Goal: Task Accomplishment & Management: Complete application form

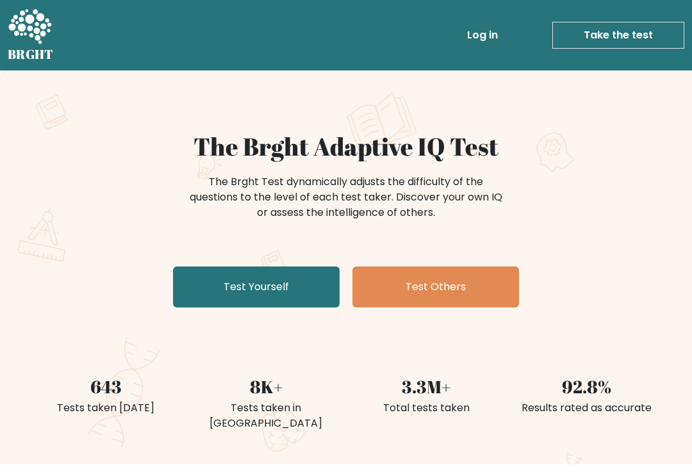
click at [291, 290] on link "Test Yourself" at bounding box center [256, 287] width 167 height 41
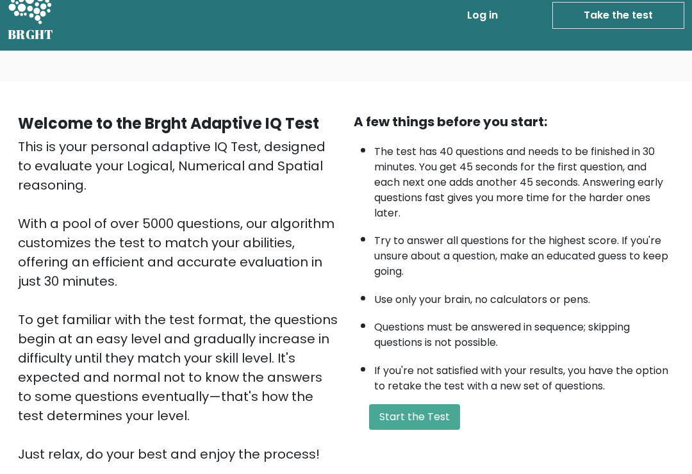
scroll to position [19, 0]
click at [426, 431] on button "Start the Test" at bounding box center [414, 418] width 91 height 26
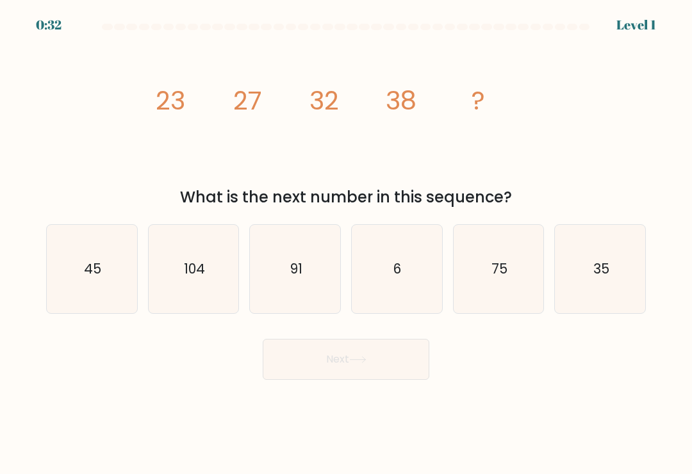
click at [108, 297] on icon "45" at bounding box center [91, 269] width 88 height 88
click at [346, 244] on input "a. 45" at bounding box center [346, 240] width 1 height 6
radio input "true"
click at [381, 360] on button "Next" at bounding box center [346, 359] width 167 height 41
click at [364, 374] on button "Next" at bounding box center [346, 359] width 167 height 41
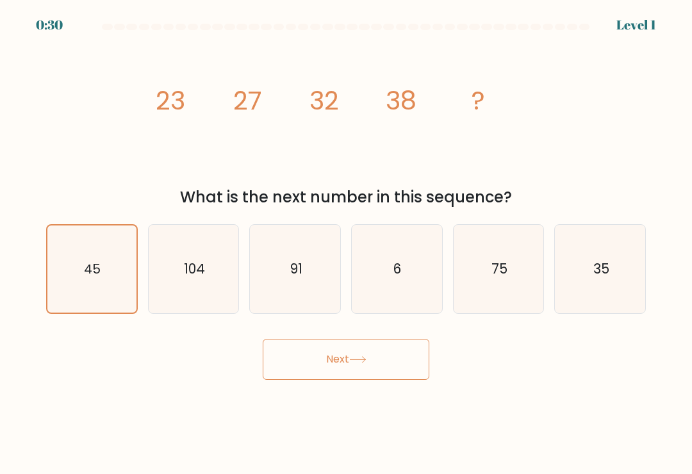
click at [356, 364] on icon at bounding box center [357, 359] width 17 height 7
click at [358, 364] on icon at bounding box center [357, 359] width 17 height 7
click at [357, 364] on icon at bounding box center [357, 359] width 17 height 7
click at [346, 365] on button "Next" at bounding box center [346, 359] width 167 height 41
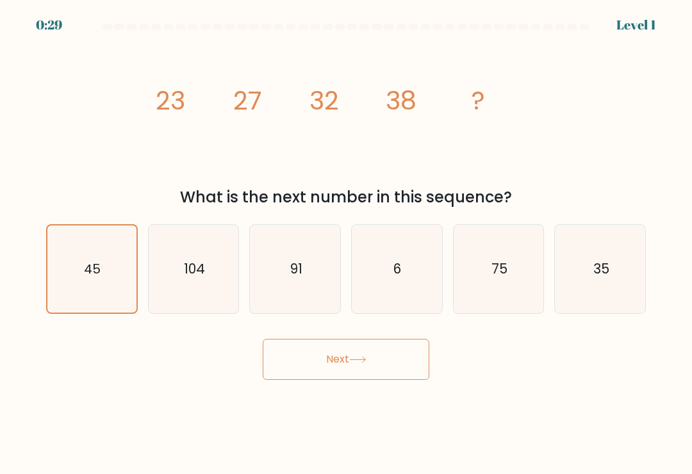
click at [346, 365] on button "Next" at bounding box center [346, 359] width 167 height 41
click at [347, 362] on button "Next" at bounding box center [346, 359] width 167 height 41
click at [346, 362] on button "Next" at bounding box center [346, 359] width 167 height 41
click at [296, 276] on text "91" at bounding box center [296, 269] width 12 height 19
click at [346, 244] on input "c. 91" at bounding box center [346, 240] width 1 height 6
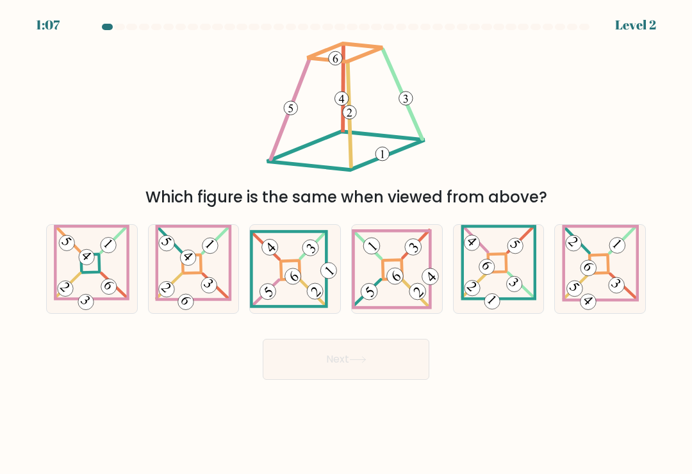
click at [294, 295] on icon at bounding box center [295, 269] width 90 height 78
click at [346, 244] on input "c." at bounding box center [346, 240] width 1 height 6
radio input "true"
click at [366, 372] on button "Next" at bounding box center [346, 359] width 167 height 41
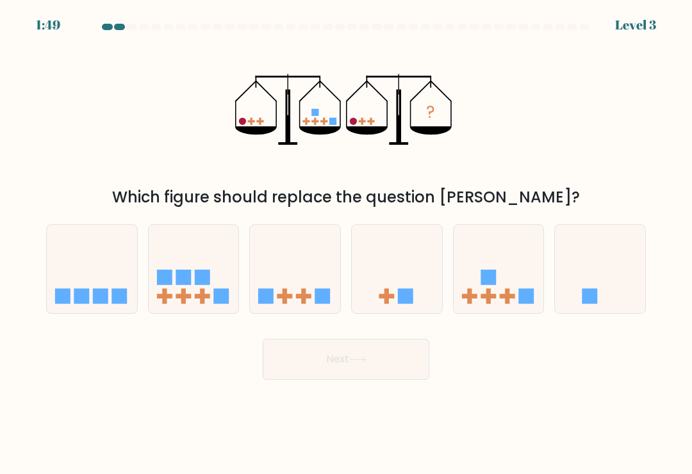
click at [505, 287] on icon at bounding box center [499, 269] width 90 height 75
click at [347, 244] on input "e." at bounding box center [346, 240] width 1 height 6
radio input "true"
click at [392, 370] on button "Next" at bounding box center [346, 359] width 167 height 41
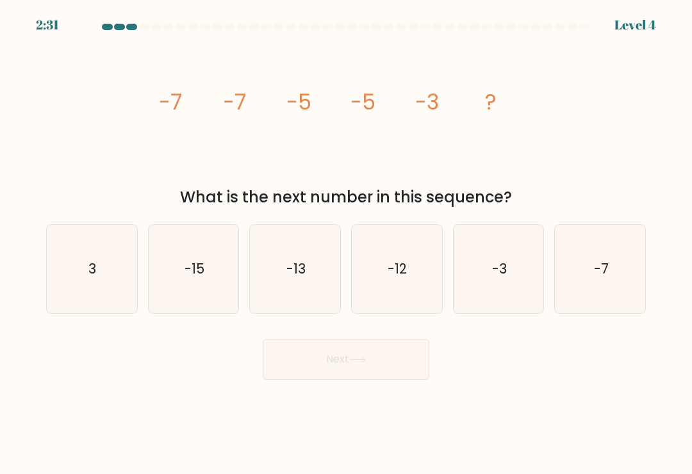
click at [503, 291] on icon "-3" at bounding box center [499, 269] width 88 height 88
click at [347, 244] on input "e. -3" at bounding box center [346, 240] width 1 height 6
radio input "true"
click at [406, 366] on button "Next" at bounding box center [346, 359] width 167 height 41
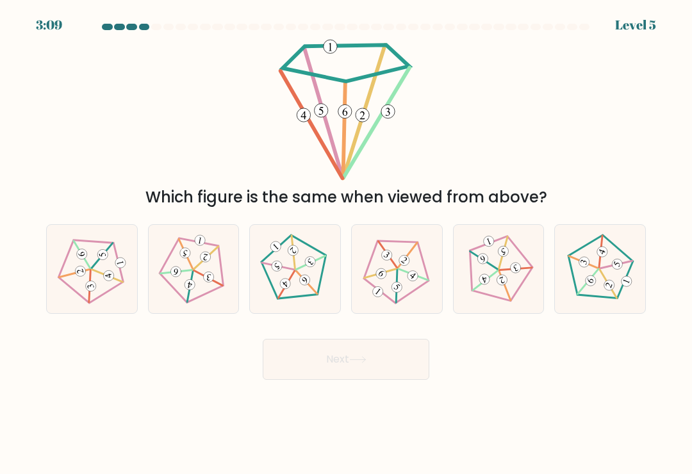
click at [613, 284] on icon at bounding box center [600, 269] width 71 height 71
click at [347, 244] on input "f." at bounding box center [346, 240] width 1 height 6
radio input "true"
click at [379, 364] on button "Next" at bounding box center [346, 359] width 167 height 41
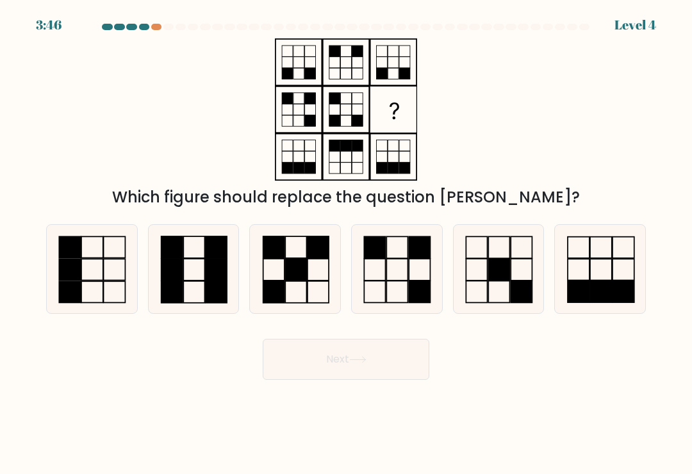
click at [412, 288] on rect at bounding box center [420, 292] width 21 height 22
click at [347, 244] on input "d." at bounding box center [346, 240] width 1 height 6
radio input "true"
click at [397, 369] on button "Next" at bounding box center [346, 359] width 167 height 41
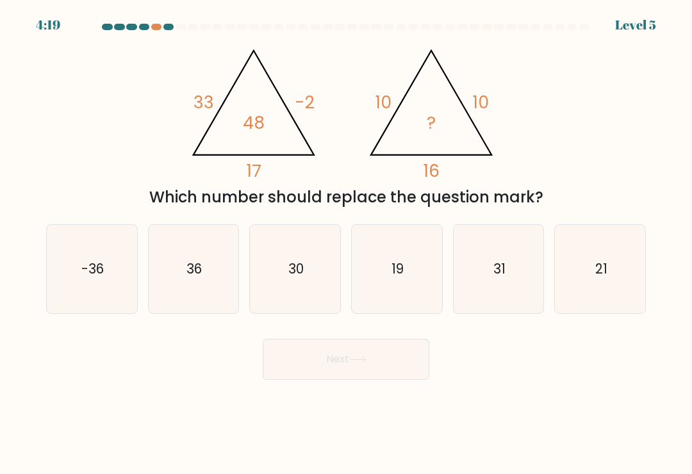
click at [203, 280] on icon "36" at bounding box center [193, 269] width 88 height 88
click at [346, 244] on input "b. 36" at bounding box center [346, 240] width 1 height 6
radio input "true"
click at [368, 376] on button "Next" at bounding box center [346, 359] width 167 height 41
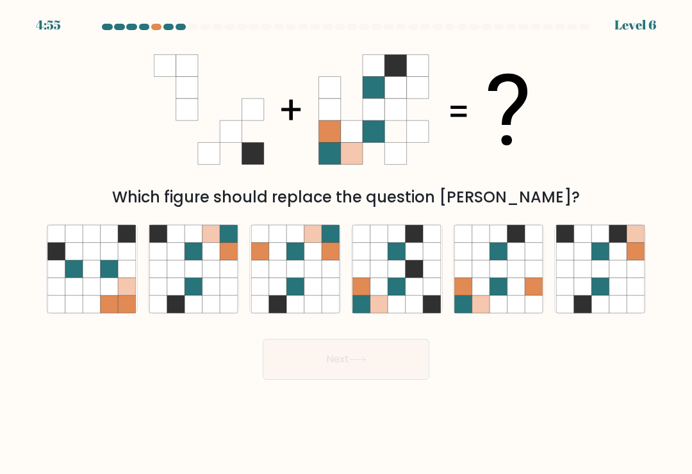
click at [502, 267] on icon at bounding box center [498, 268] width 17 height 17
click at [347, 244] on input "e." at bounding box center [346, 240] width 1 height 6
radio input "true"
click at [410, 380] on button "Next" at bounding box center [346, 359] width 167 height 41
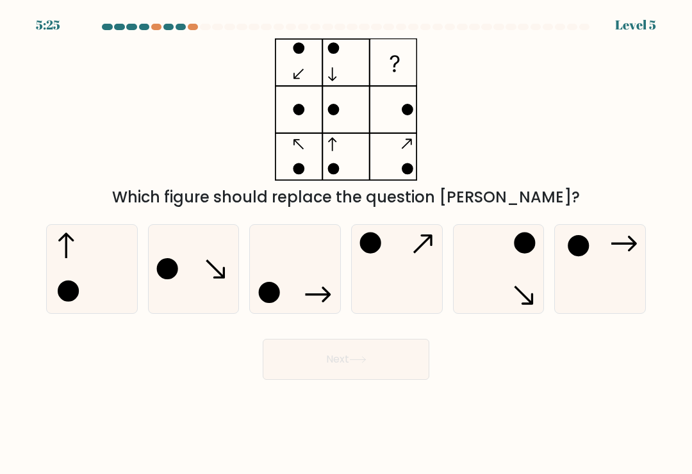
click at [308, 284] on icon at bounding box center [295, 269] width 88 height 88
click at [346, 244] on input "c." at bounding box center [346, 240] width 1 height 6
radio input "true"
click at [374, 372] on button "Next" at bounding box center [346, 359] width 167 height 41
click at [372, 364] on button "Next" at bounding box center [346, 359] width 167 height 41
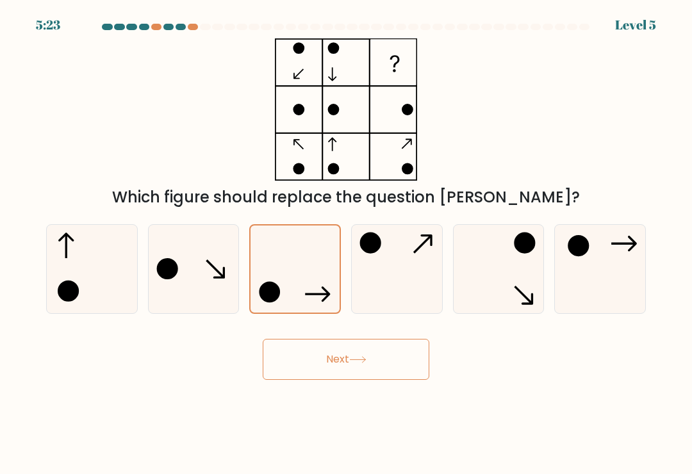
click at [375, 364] on button "Next" at bounding box center [346, 359] width 167 height 41
click at [374, 364] on button "Next" at bounding box center [346, 359] width 167 height 41
click at [347, 360] on button "Next" at bounding box center [346, 359] width 167 height 41
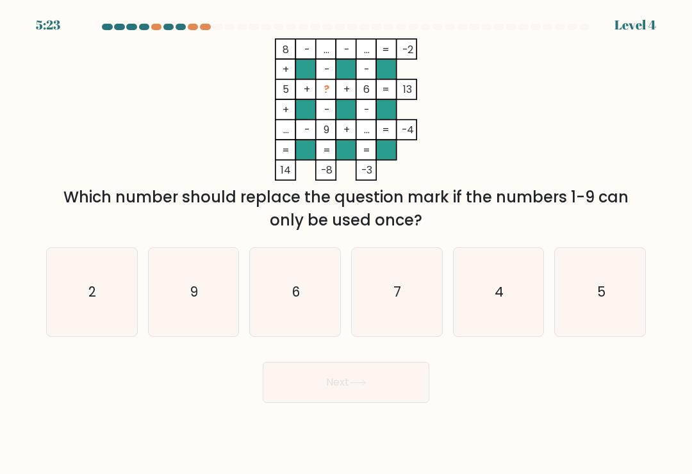
click at [333, 357] on form at bounding box center [346, 214] width 692 height 380
click at [333, 355] on form at bounding box center [346, 214] width 692 height 380
click at [106, 283] on icon "2" at bounding box center [91, 292] width 88 height 88
click at [346, 244] on input "a. 2" at bounding box center [346, 240] width 1 height 6
radio input "true"
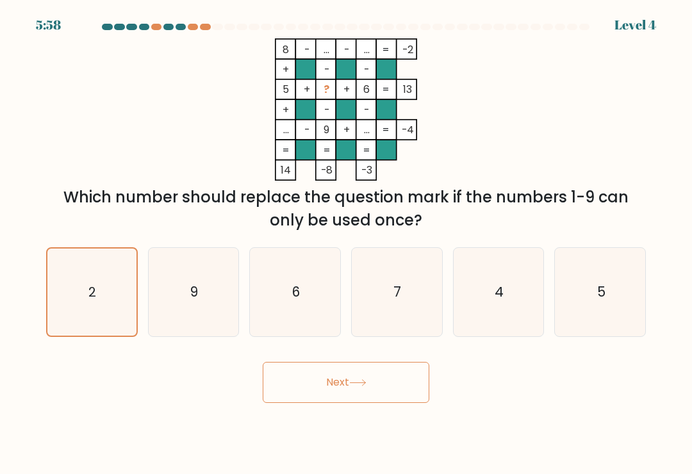
click at [346, 392] on button "Next" at bounding box center [346, 382] width 167 height 41
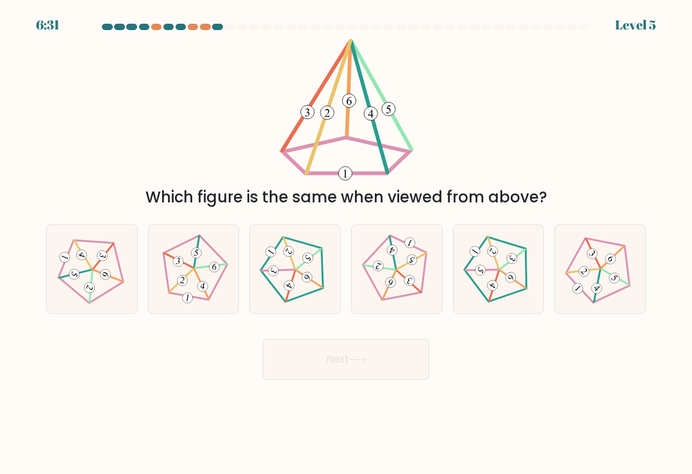
click at [616, 292] on icon at bounding box center [600, 269] width 71 height 71
click at [347, 244] on input "f." at bounding box center [346, 240] width 1 height 6
radio input "true"
click at [392, 366] on button "Next" at bounding box center [346, 359] width 167 height 41
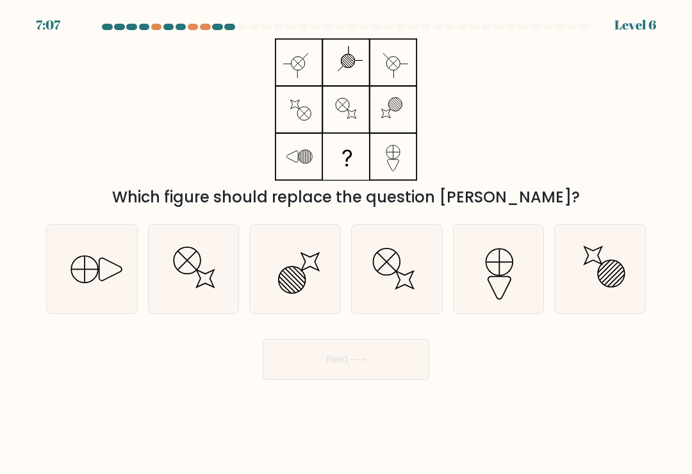
click at [510, 285] on icon at bounding box center [500, 288] width 22 height 22
click at [347, 244] on input "e." at bounding box center [346, 240] width 1 height 6
radio input "true"
click at [398, 361] on button "Next" at bounding box center [346, 359] width 167 height 41
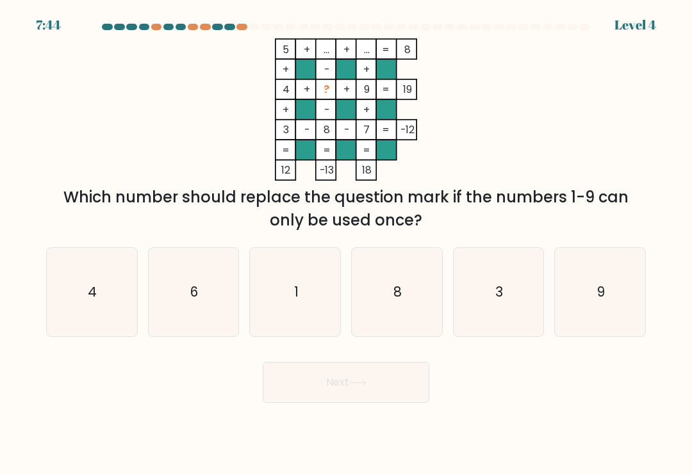
click at [319, 308] on icon "1" at bounding box center [295, 292] width 88 height 88
click at [346, 244] on input "c. 1" at bounding box center [346, 240] width 1 height 6
radio input "true"
click at [371, 384] on button "Next" at bounding box center [346, 382] width 167 height 41
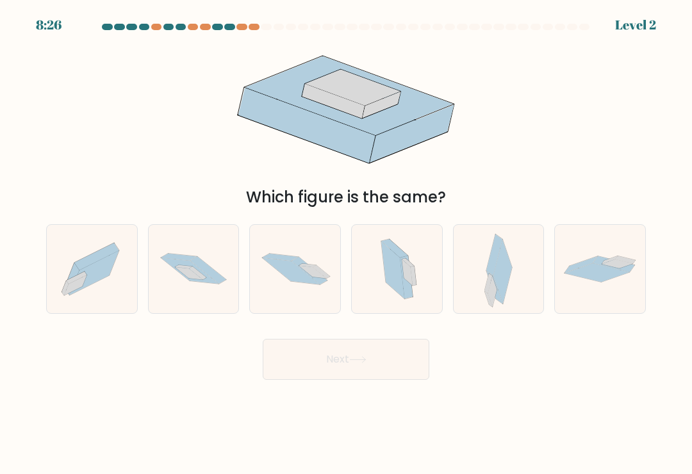
click at [213, 285] on icon at bounding box center [190, 271] width 58 height 26
click at [346, 244] on input "b." at bounding box center [346, 240] width 1 height 6
radio input "true"
click at [372, 372] on button "Next" at bounding box center [346, 359] width 167 height 41
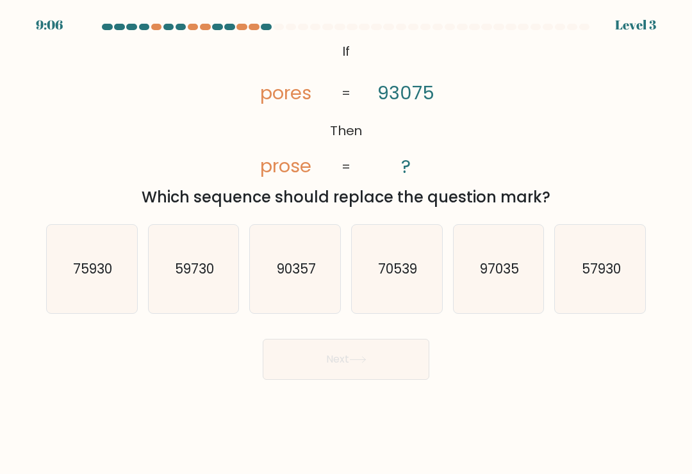
click at [495, 297] on icon "97035" at bounding box center [499, 269] width 88 height 88
click at [347, 244] on input "e. 97035" at bounding box center [346, 240] width 1 height 6
radio input "true"
click at [403, 364] on button "Next" at bounding box center [346, 359] width 167 height 41
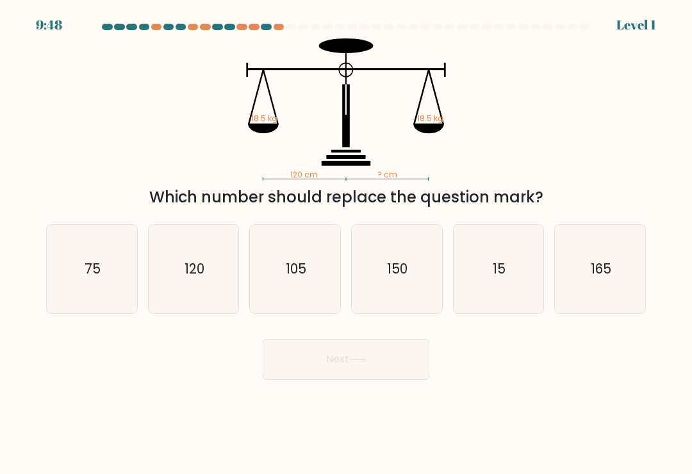
click at [224, 313] on icon "120" at bounding box center [193, 269] width 88 height 88
click at [346, 244] on input "b. 120" at bounding box center [346, 240] width 1 height 6
radio input "true"
click at [356, 360] on button "Next" at bounding box center [346, 359] width 167 height 41
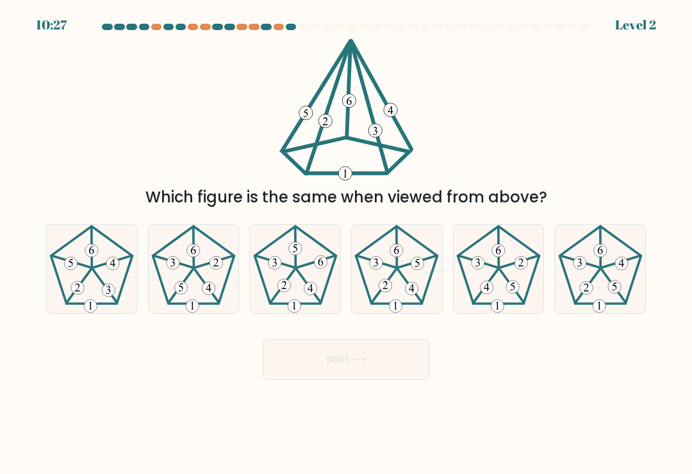
click at [110, 297] on 393 at bounding box center [108, 290] width 13 height 13
click at [346, 244] on input "a." at bounding box center [346, 240] width 1 height 6
radio input "true"
click at [385, 380] on button "Next" at bounding box center [346, 359] width 167 height 41
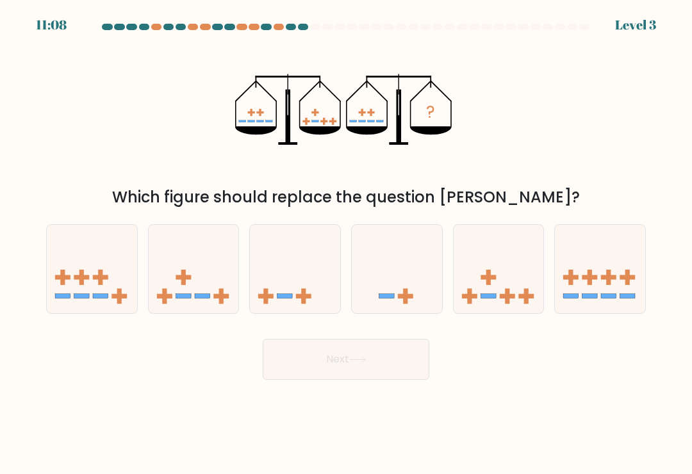
click at [503, 278] on icon at bounding box center [499, 269] width 90 height 75
click at [347, 244] on input "e." at bounding box center [346, 240] width 1 height 6
radio input "true"
click at [392, 355] on button "Next" at bounding box center [346, 359] width 167 height 41
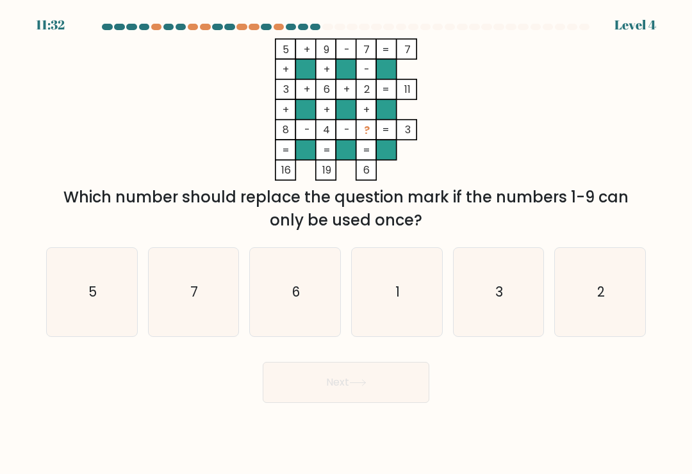
click at [398, 285] on icon "1" at bounding box center [397, 292] width 88 height 88
click at [347, 244] on input "d. 1" at bounding box center [346, 240] width 1 height 6
radio input "true"
click at [381, 374] on button "Next" at bounding box center [346, 382] width 167 height 41
click at [367, 387] on icon at bounding box center [357, 383] width 17 height 7
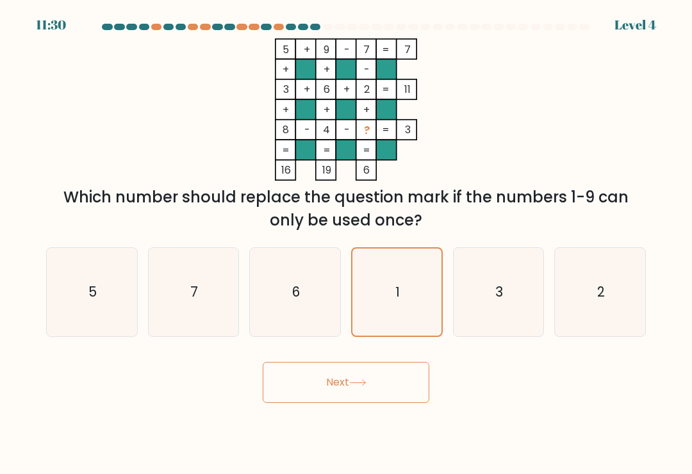
click at [352, 389] on button "Next" at bounding box center [346, 382] width 167 height 41
click at [351, 388] on button "Next" at bounding box center [346, 382] width 167 height 41
click at [348, 390] on button "Next" at bounding box center [346, 382] width 167 height 41
click at [347, 389] on button "Next" at bounding box center [346, 382] width 167 height 41
click at [344, 389] on button "Next" at bounding box center [346, 382] width 167 height 41
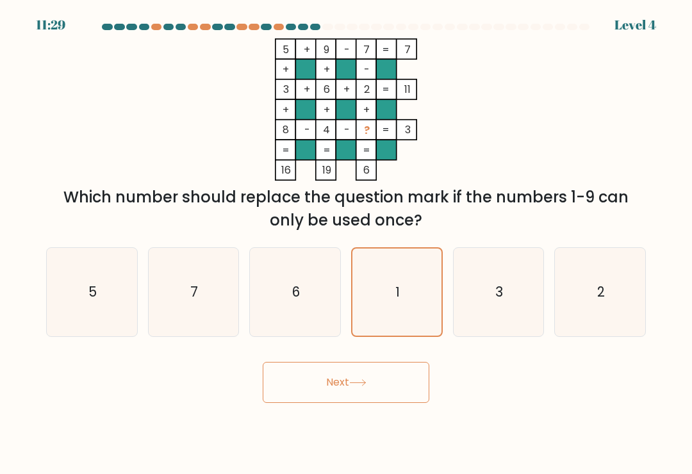
click at [344, 388] on button "Next" at bounding box center [346, 382] width 167 height 41
click at [344, 389] on button "Next" at bounding box center [346, 382] width 167 height 41
click at [344, 388] on button "Next" at bounding box center [346, 382] width 167 height 41
click at [330, 385] on button "Next" at bounding box center [346, 382] width 167 height 41
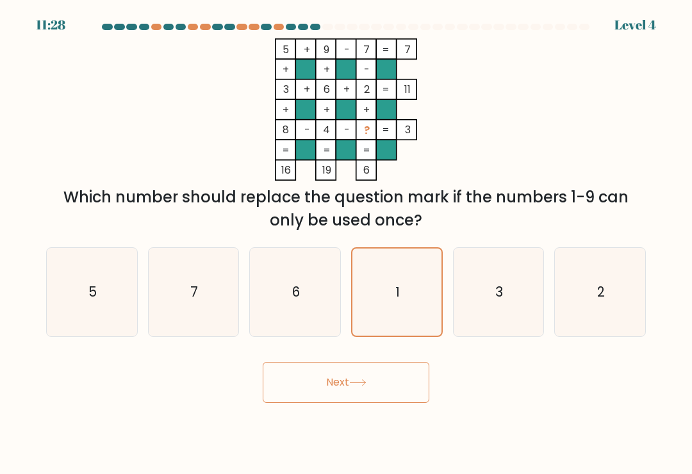
click at [330, 383] on button "Next" at bounding box center [346, 382] width 167 height 41
click at [330, 382] on button "Next" at bounding box center [346, 382] width 167 height 41
click at [324, 389] on button "Next" at bounding box center [346, 382] width 167 height 41
click at [324, 388] on button "Next" at bounding box center [346, 382] width 167 height 41
click at [344, 396] on button "Next" at bounding box center [346, 382] width 167 height 41
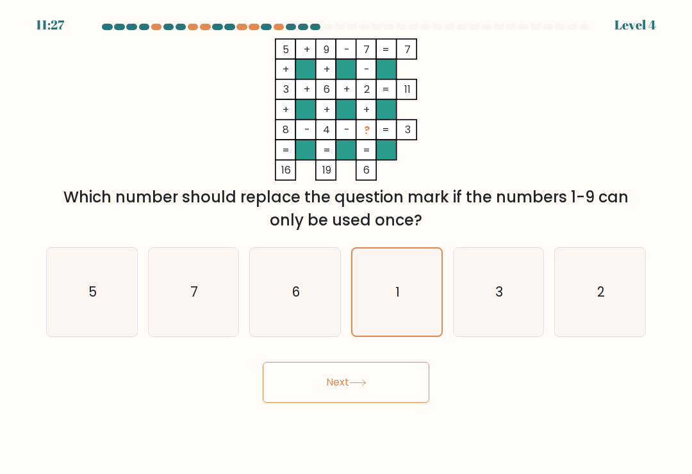
click at [278, 376] on button "Next" at bounding box center [346, 382] width 167 height 41
click at [305, 383] on button "Next" at bounding box center [346, 382] width 167 height 41
click at [344, 383] on button "Next" at bounding box center [346, 382] width 167 height 41
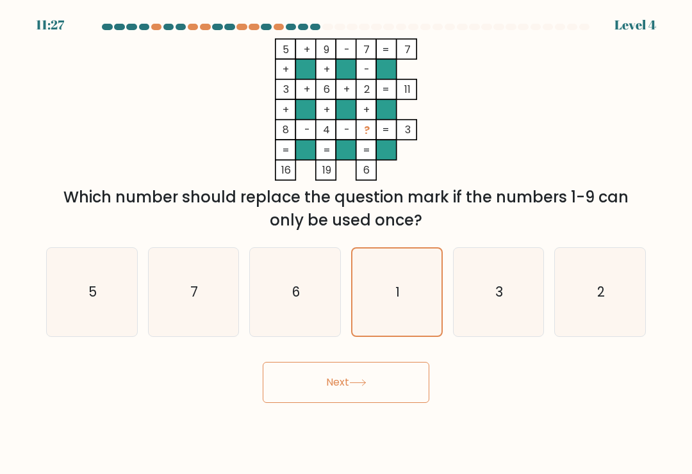
click at [344, 382] on button "Next" at bounding box center [346, 382] width 167 height 41
click at [334, 394] on button "Next" at bounding box center [346, 382] width 167 height 41
click at [334, 393] on button "Next" at bounding box center [346, 382] width 167 height 41
click at [329, 403] on button "Next" at bounding box center [346, 382] width 167 height 41
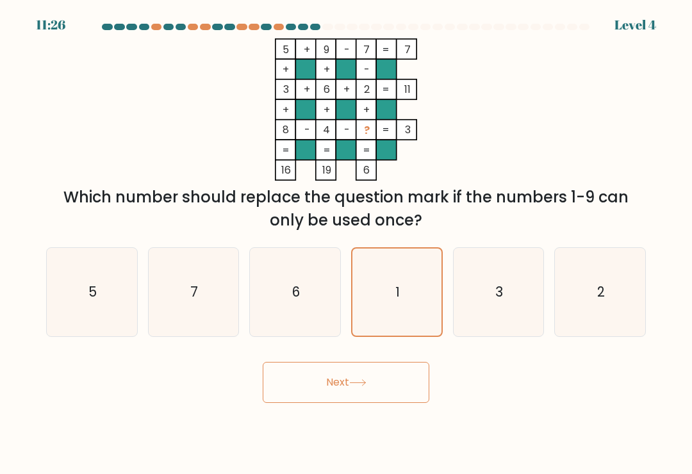
click at [316, 403] on button "Next" at bounding box center [346, 382] width 167 height 41
click at [349, 397] on button "Next" at bounding box center [346, 382] width 167 height 41
click at [343, 421] on body "11:25 Level 4" at bounding box center [346, 237] width 692 height 474
click at [342, 421] on body "11:25 Level 4" at bounding box center [346, 237] width 692 height 474
click at [347, 403] on button "Next" at bounding box center [346, 382] width 167 height 41
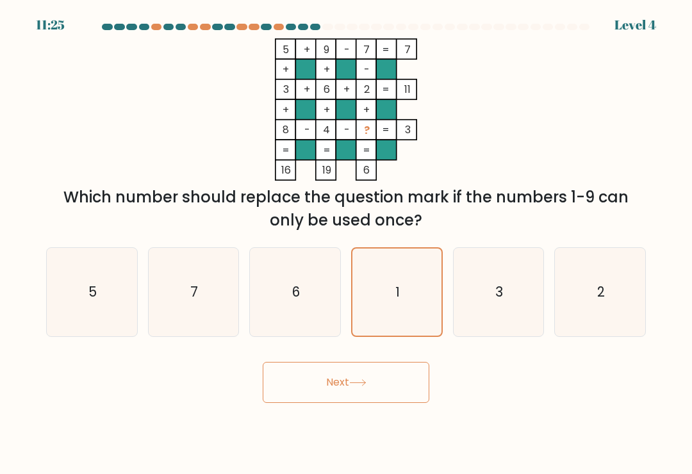
click at [346, 403] on button "Next" at bounding box center [346, 382] width 167 height 41
click at [343, 416] on body "11:24 Level 4" at bounding box center [346, 237] width 692 height 474
click at [352, 395] on button "Next" at bounding box center [346, 382] width 167 height 41
click at [392, 317] on icon "1" at bounding box center [396, 292] width 87 height 87
click at [347, 244] on input "d. 1" at bounding box center [346, 240] width 1 height 6
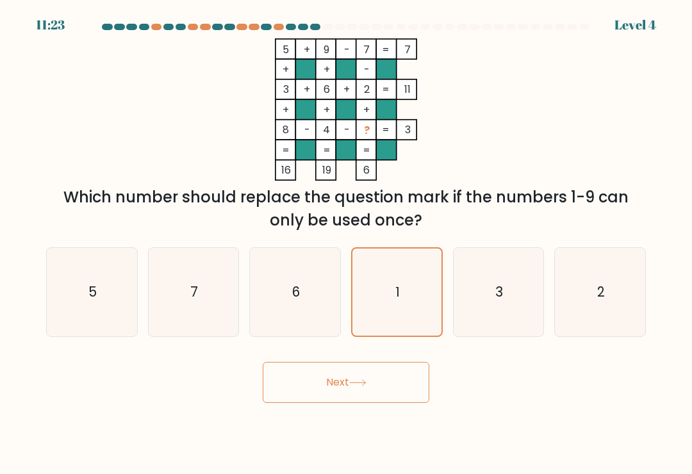
click at [368, 376] on button "Next" at bounding box center [346, 382] width 167 height 41
click at [367, 376] on button "Next" at bounding box center [346, 382] width 167 height 41
click at [360, 376] on button "Next" at bounding box center [346, 382] width 167 height 41
click at [505, 294] on icon "3" at bounding box center [499, 292] width 88 height 88
click at [347, 244] on input "e. 3" at bounding box center [346, 240] width 1 height 6
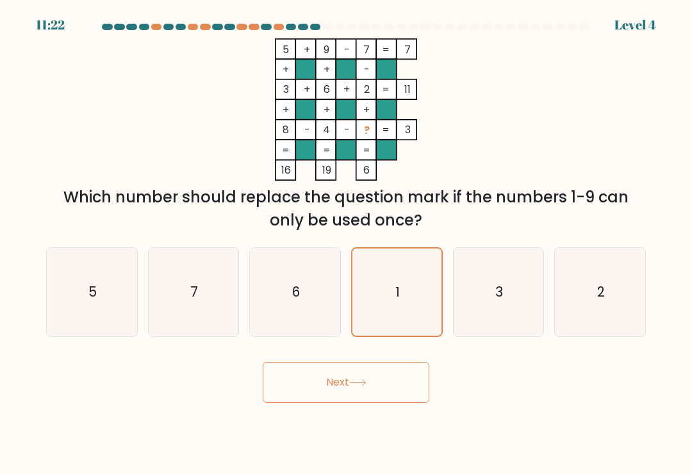
radio input "true"
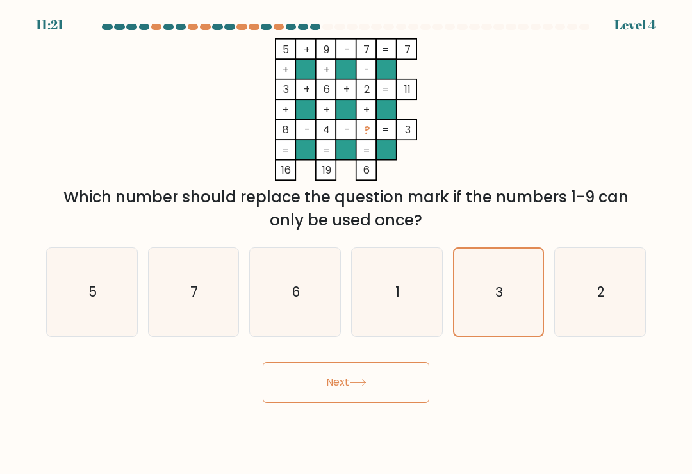
click at [397, 374] on button "Next" at bounding box center [346, 382] width 167 height 41
click at [414, 308] on icon "1" at bounding box center [397, 292] width 88 height 88
click at [347, 244] on input "d. 1" at bounding box center [346, 240] width 1 height 6
radio input "true"
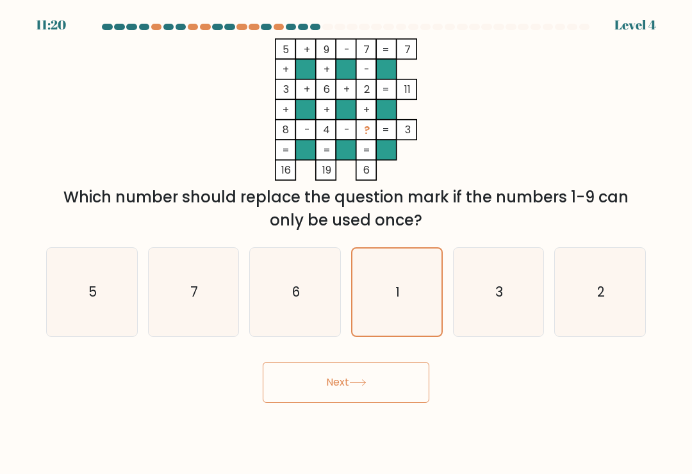
click at [380, 371] on button "Next" at bounding box center [346, 382] width 167 height 41
click at [380, 384] on button "Next" at bounding box center [346, 382] width 167 height 41
click at [374, 387] on button "Next" at bounding box center [346, 382] width 167 height 41
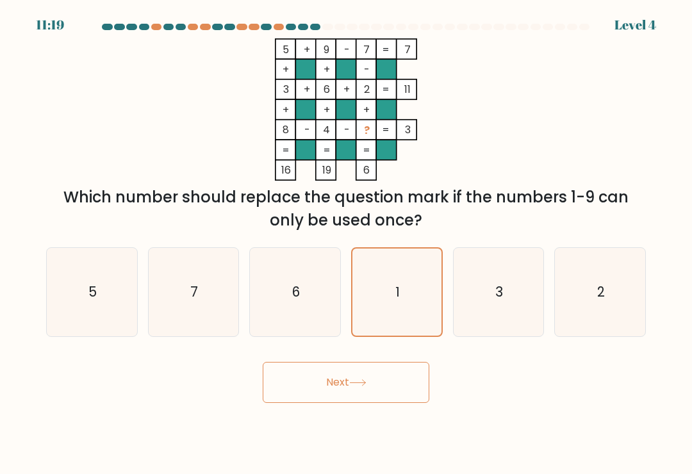
click at [373, 387] on button "Next" at bounding box center [346, 382] width 167 height 41
click at [369, 399] on button "Next" at bounding box center [346, 382] width 167 height 41
click at [379, 398] on button "Next" at bounding box center [346, 382] width 167 height 41
click at [378, 398] on button "Next" at bounding box center [346, 382] width 167 height 41
click at [358, 400] on button "Next" at bounding box center [346, 382] width 167 height 41
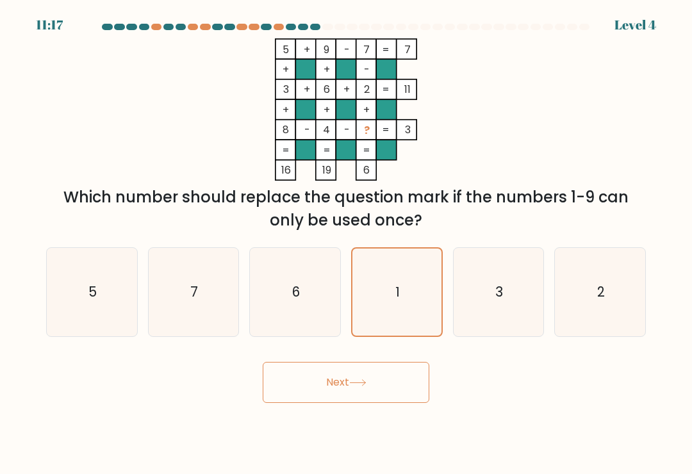
click at [357, 399] on button "Next" at bounding box center [346, 382] width 167 height 41
click at [346, 394] on button "Next" at bounding box center [346, 382] width 167 height 41
click at [351, 392] on button "Next" at bounding box center [346, 382] width 167 height 41
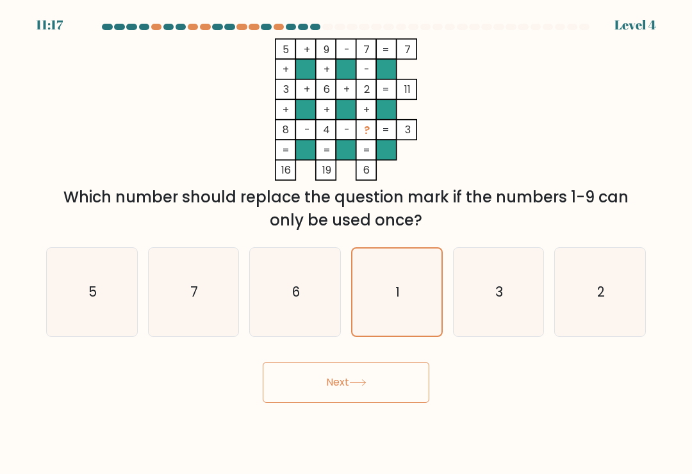
click at [341, 387] on button "Next" at bounding box center [346, 382] width 167 height 41
click at [333, 354] on form at bounding box center [346, 214] width 692 height 380
